Goal: Browse casually

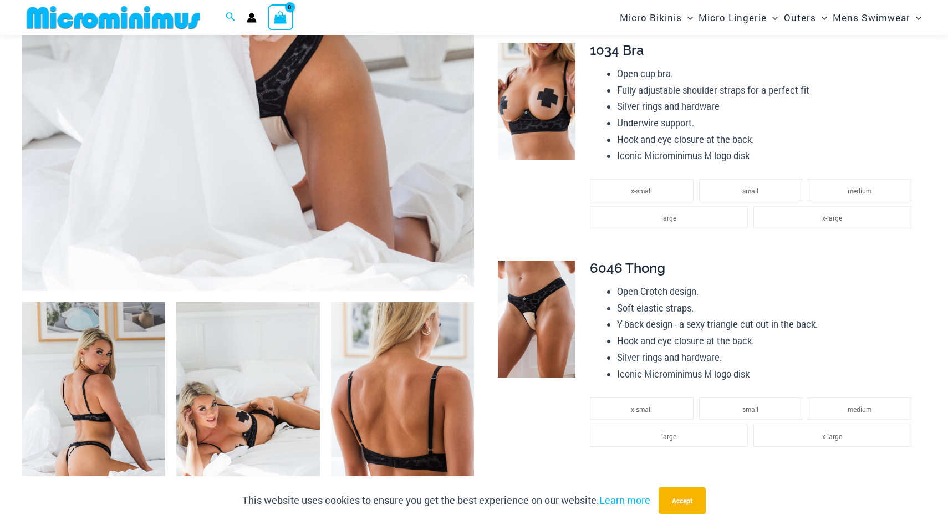
scroll to position [488, 0]
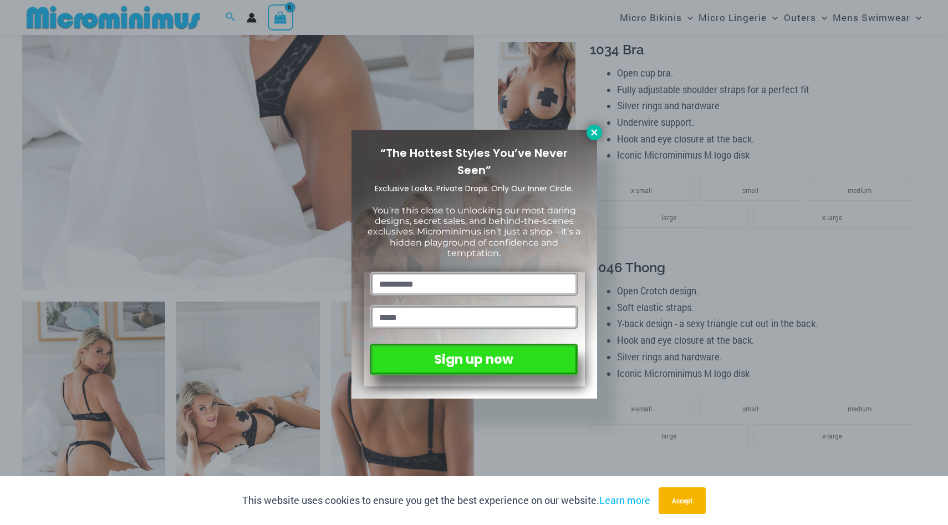
click at [592, 134] on icon at bounding box center [594, 132] width 6 height 6
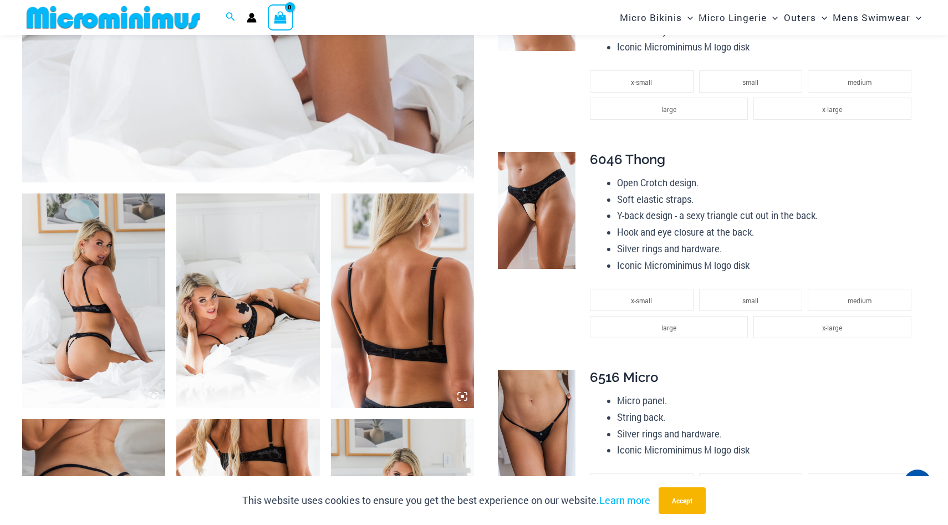
scroll to position [0, 0]
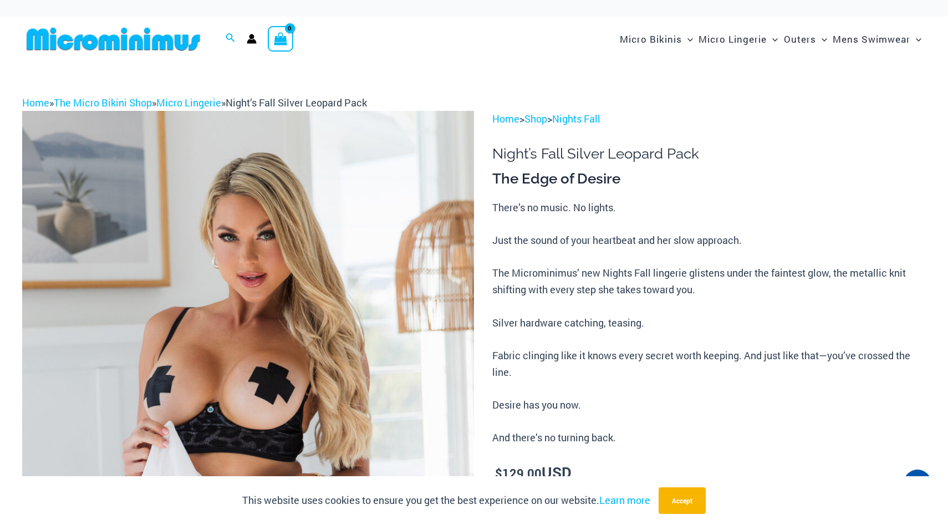
click at [144, 44] on img at bounding box center [113, 39] width 182 height 25
